Goal: Task Accomplishment & Management: Use online tool/utility

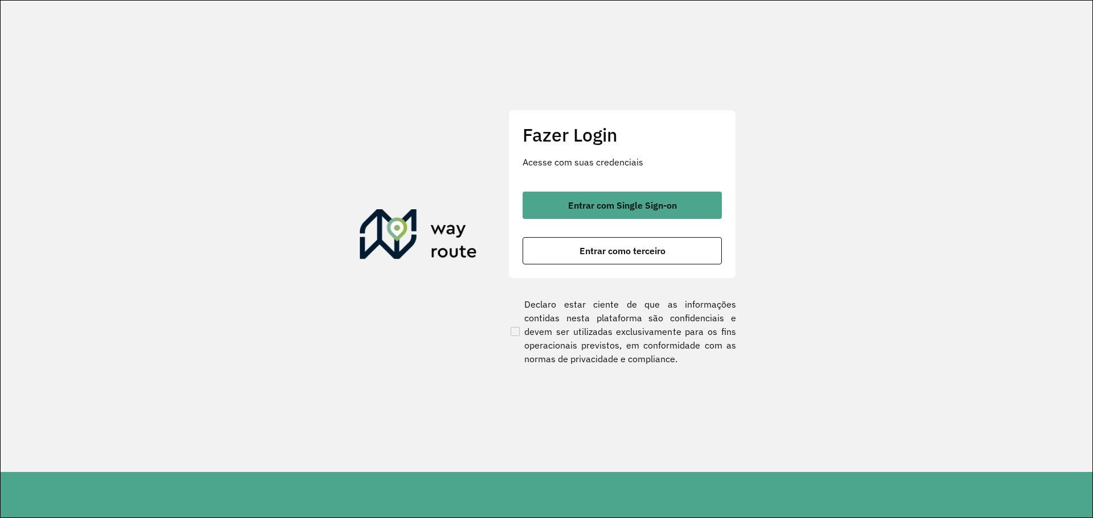
click at [675, 219] on div "Entrar com Single Sign-on Entrar como terceiro" at bounding box center [621, 228] width 199 height 73
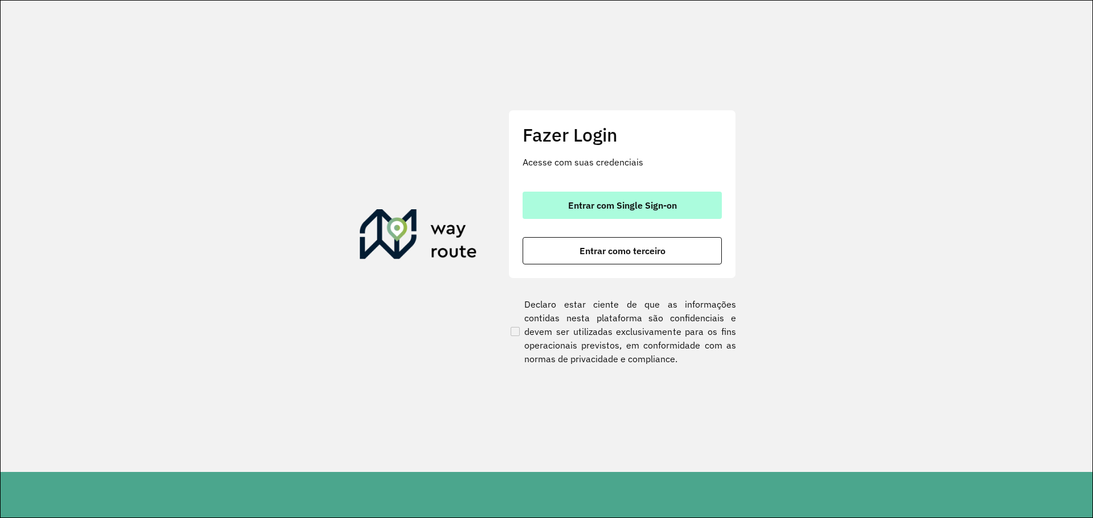
click at [682, 213] on button "Entrar com Single Sign-on" at bounding box center [621, 205] width 199 height 27
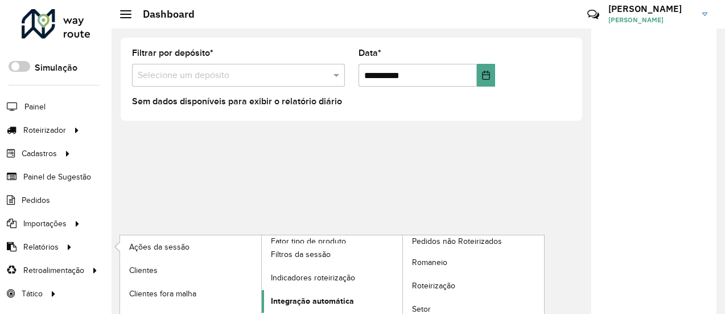
click at [312, 298] on span "Integração automática" at bounding box center [312, 301] width 83 height 12
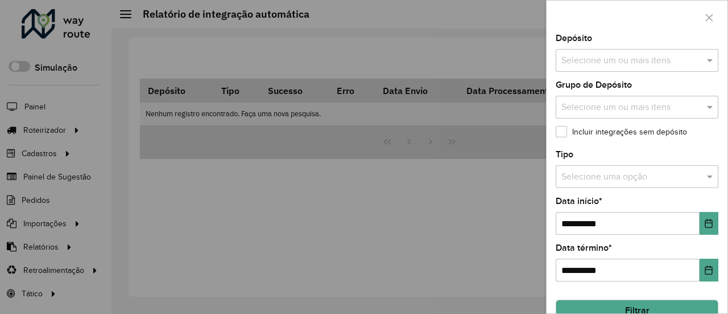
click at [652, 308] on button "Filtrar" at bounding box center [637, 310] width 163 height 22
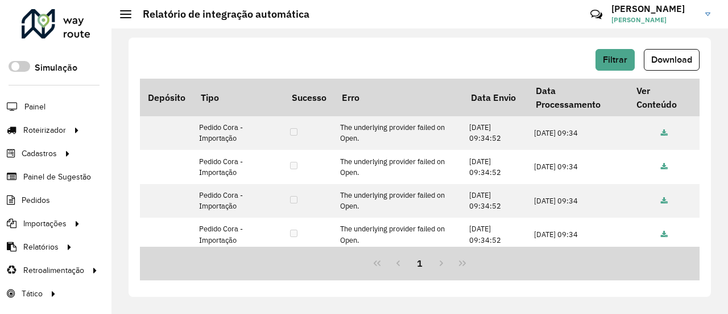
click at [611, 47] on div "Filtrar Download Depósito Tipo Sucesso Erro Data Envio Data Processamento Ver C…" at bounding box center [420, 167] width 583 height 259
click at [609, 62] on span "Filtrar" at bounding box center [615, 60] width 24 height 10
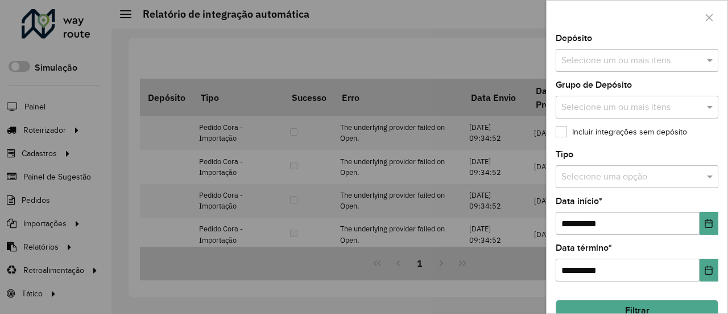
click at [678, 60] on input "text" at bounding box center [632, 61] width 146 height 14
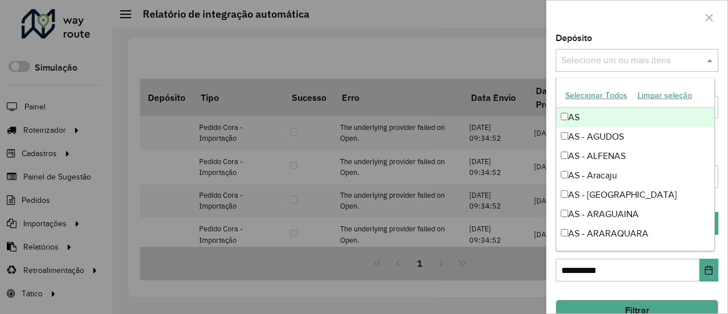
click at [712, 50] on div "Selecione um ou mais itens" at bounding box center [637, 60] width 163 height 23
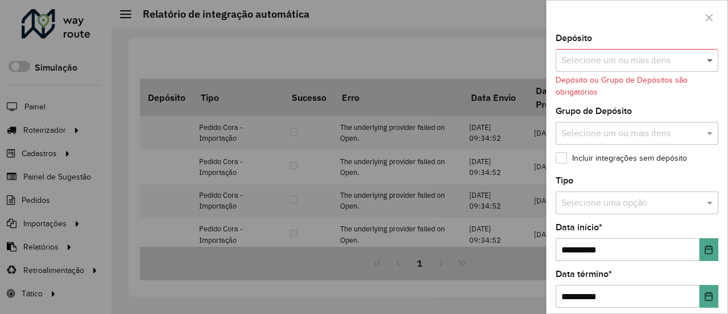
click at [709, 62] on span at bounding box center [712, 60] width 14 height 14
drag, startPoint x: 701, startPoint y: 122, endPoint x: 717, endPoint y: 135, distance: 20.3
click at [701, 124] on div "Selecione um ou mais itens" at bounding box center [637, 133] width 163 height 23
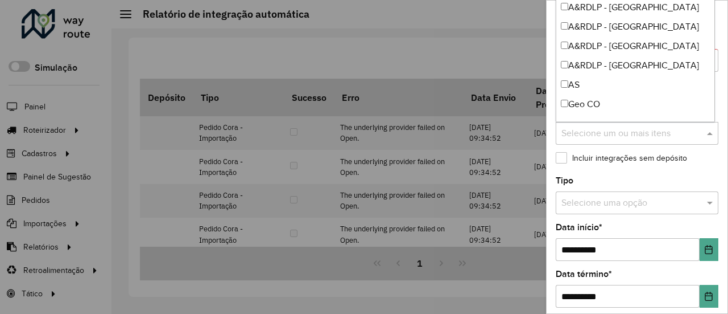
click at [717, 135] on div "**********" at bounding box center [637, 173] width 181 height 279
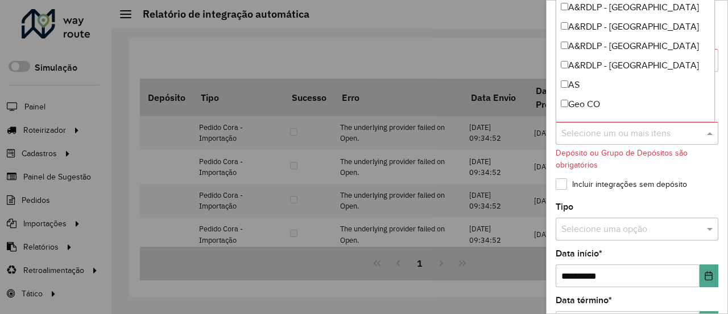
click at [705, 135] on span at bounding box center [712, 133] width 14 height 14
click at [706, 133] on span at bounding box center [712, 133] width 14 height 14
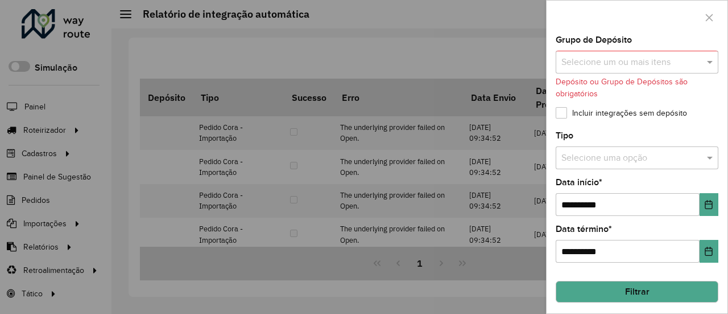
scroll to position [73, 0]
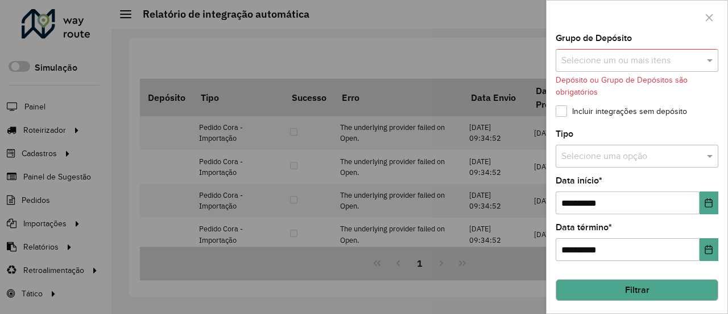
click at [569, 109] on label "Incluir integrações sem depósito" at bounding box center [621, 111] width 131 height 12
drag, startPoint x: 645, startPoint y: 172, endPoint x: 646, endPoint y: 154, distance: 18.8
click at [645, 168] on div "**********" at bounding box center [637, 173] width 181 height 279
click at [646, 154] on input "text" at bounding box center [626, 157] width 129 height 14
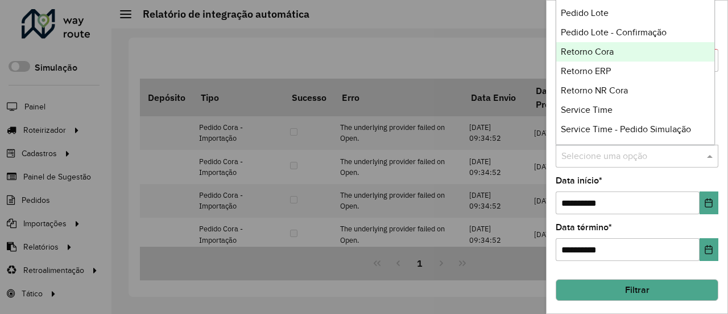
scroll to position [270, 0]
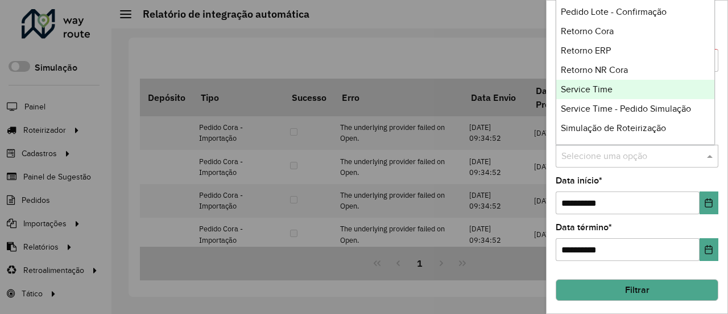
click at [639, 88] on div "Service Time" at bounding box center [636, 89] width 159 height 19
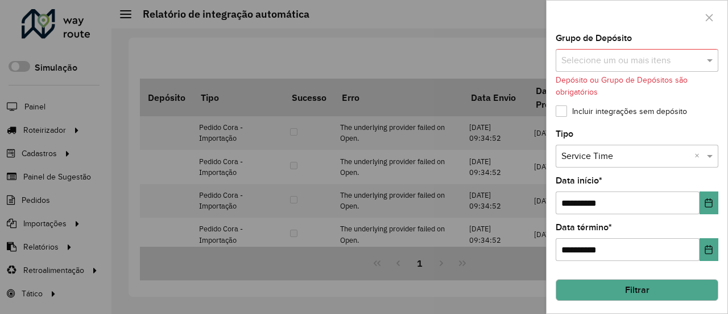
click at [645, 286] on button "Filtrar" at bounding box center [637, 290] width 163 height 22
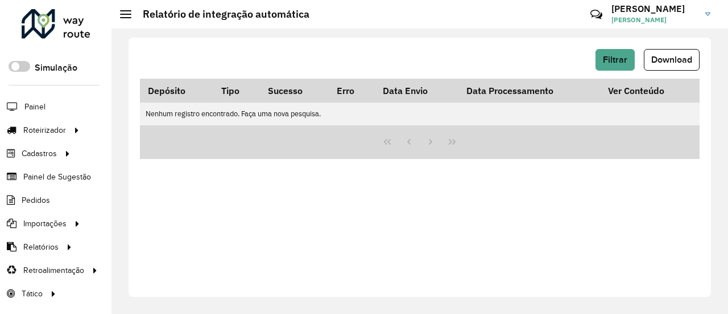
click at [623, 72] on div "Filtrar Download" at bounding box center [420, 64] width 560 height 30
click at [624, 65] on button "Filtrar" at bounding box center [615, 60] width 39 height 22
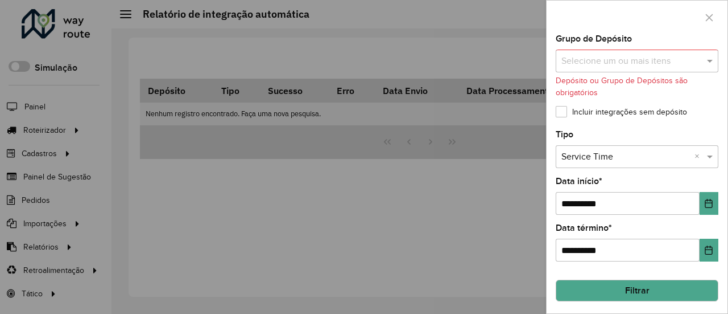
scroll to position [73, 0]
click at [701, 200] on button "Choose Date" at bounding box center [709, 202] width 19 height 23
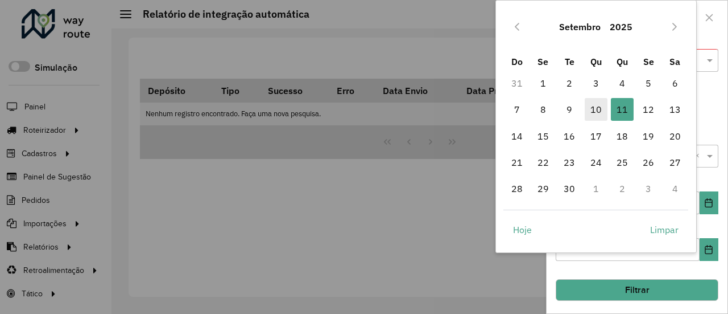
click at [598, 101] on span "10" at bounding box center [596, 109] width 23 height 23
type input "**********"
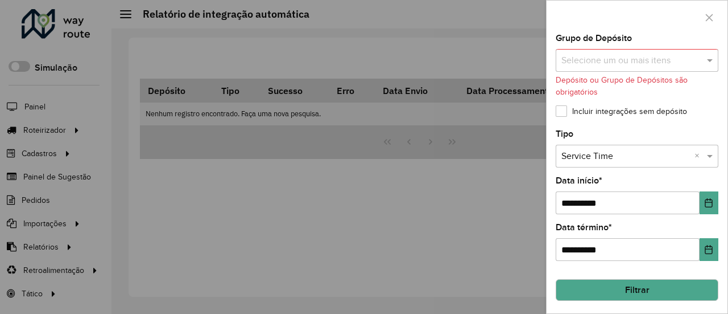
click at [633, 292] on button "Filtrar" at bounding box center [637, 290] width 163 height 22
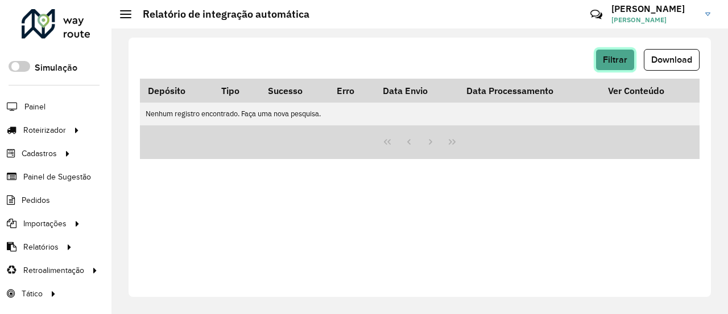
click at [611, 61] on span "Filtrar" at bounding box center [615, 60] width 24 height 10
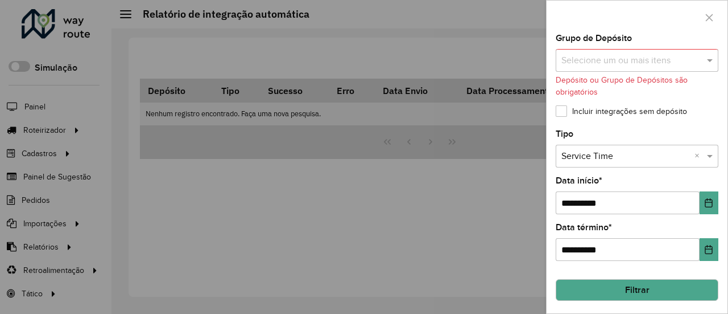
click at [710, 160] on span at bounding box center [712, 156] width 14 height 14
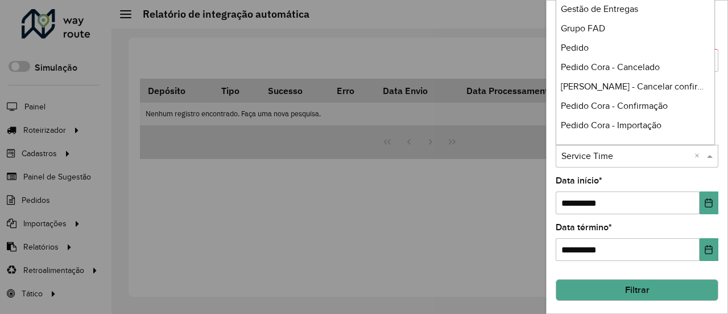
scroll to position [250, 0]
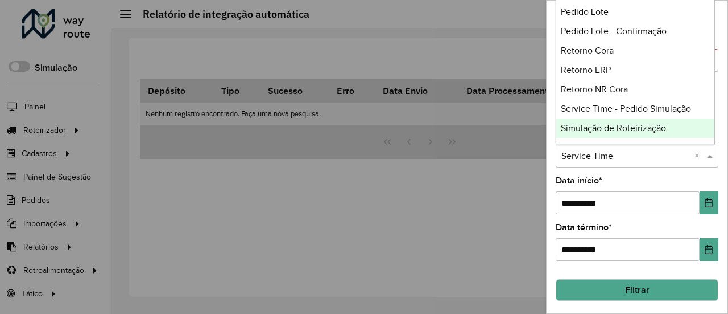
click at [327, 220] on div at bounding box center [364, 157] width 728 height 314
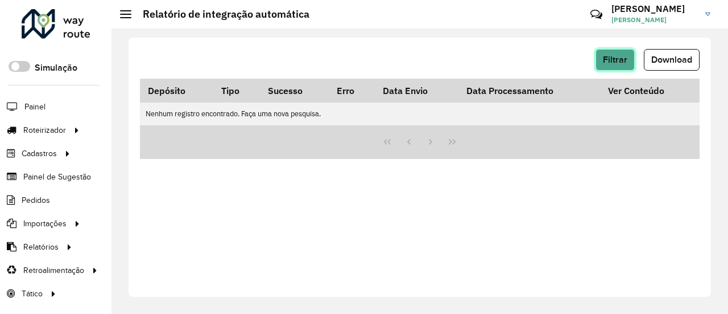
click at [625, 56] on span "Filtrar" at bounding box center [615, 60] width 24 height 10
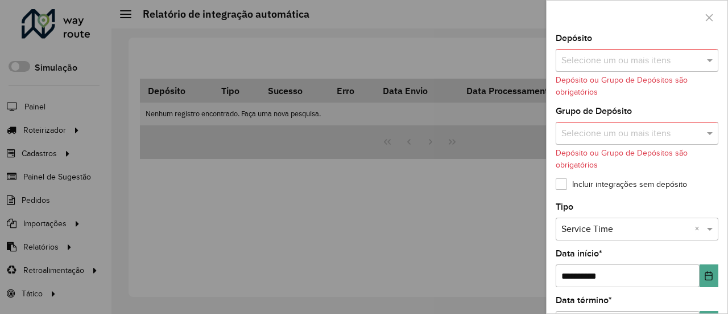
click at [594, 65] on input "text" at bounding box center [632, 61] width 146 height 14
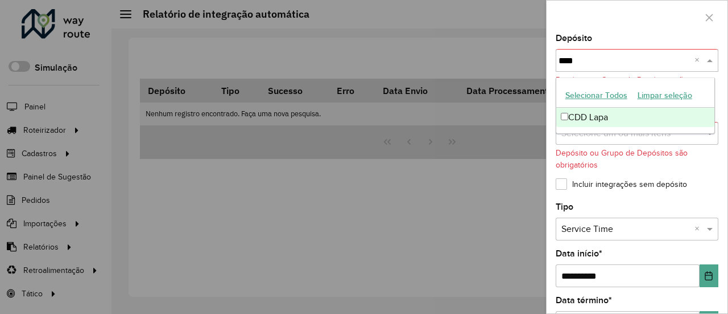
type input "****"
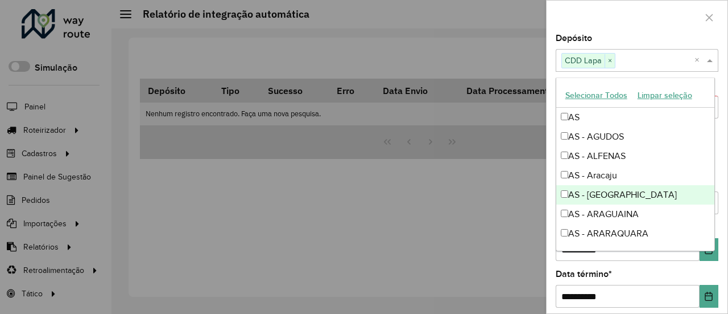
click at [423, 211] on div at bounding box center [364, 157] width 728 height 314
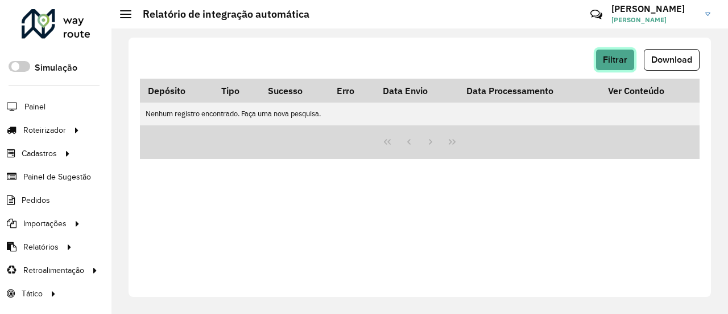
click at [621, 62] on span "Filtrar" at bounding box center [615, 60] width 24 height 10
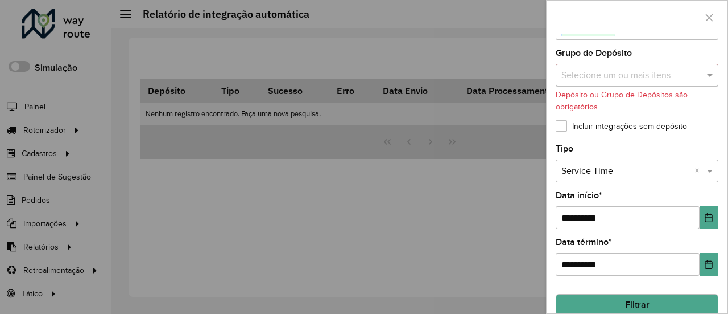
scroll to position [47, 0]
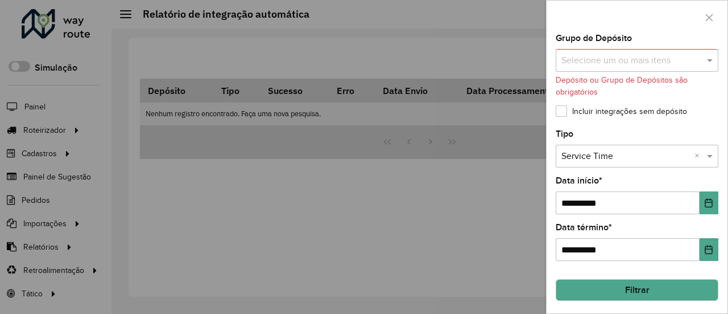
click at [652, 295] on button "Filtrar" at bounding box center [637, 290] width 163 height 22
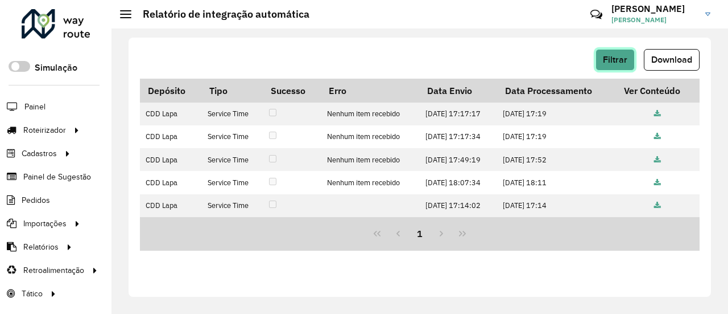
click at [616, 59] on span "Filtrar" at bounding box center [615, 60] width 24 height 10
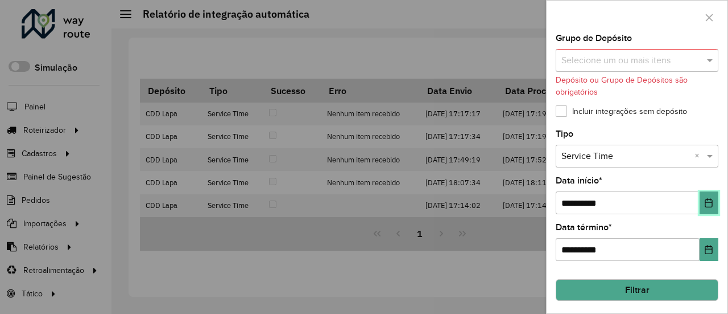
click at [706, 199] on icon "Choose Date" at bounding box center [709, 202] width 7 height 9
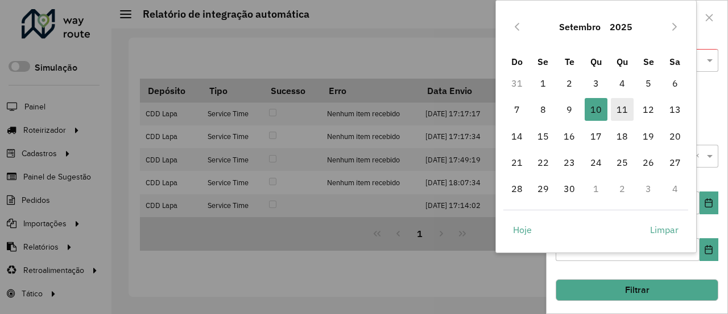
click at [618, 108] on span "11" at bounding box center [622, 109] width 23 height 23
type input "**********"
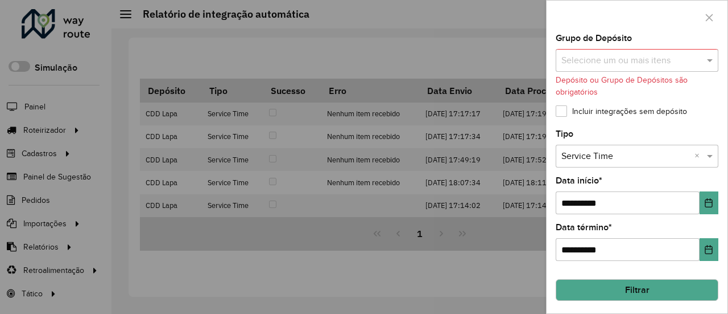
click at [636, 291] on button "Filtrar" at bounding box center [637, 290] width 163 height 22
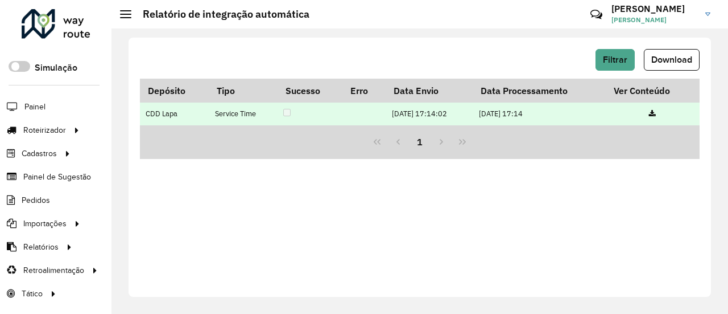
click at [656, 111] on icon at bounding box center [652, 113] width 7 height 7
